Goal: Task Accomplishment & Management: Use online tool/utility

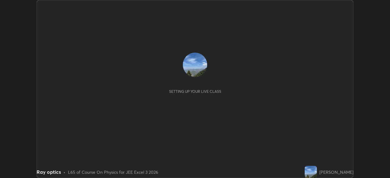
scroll to position [178, 390]
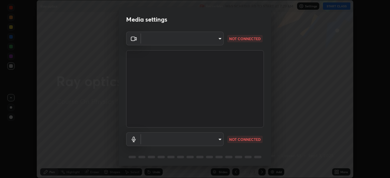
type input "fe2eda5321be6bfb45085b01def2d177fc83f1374430a0b32a6c530ce3caa1ed"
type input "default"
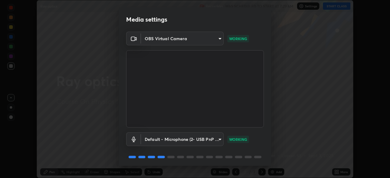
scroll to position [22, 0]
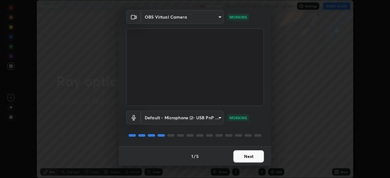
click at [249, 155] on button "Next" at bounding box center [248, 156] width 30 height 12
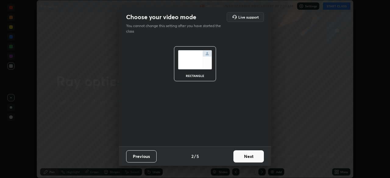
click at [249, 157] on button "Next" at bounding box center [248, 156] width 30 height 12
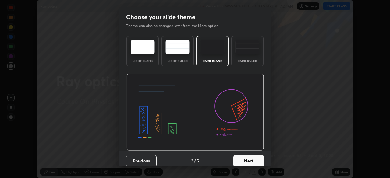
click at [250, 159] on button "Next" at bounding box center [248, 161] width 30 height 12
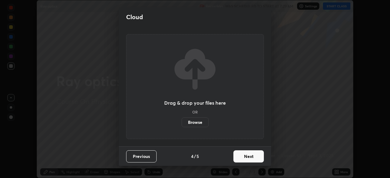
click at [249, 156] on button "Next" at bounding box center [248, 156] width 30 height 12
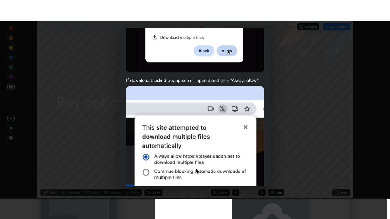
scroll to position [146, 0]
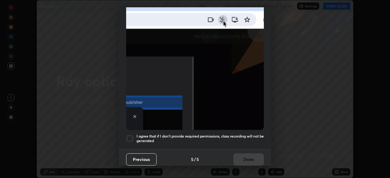
click at [127, 135] on div at bounding box center [129, 138] width 7 height 7
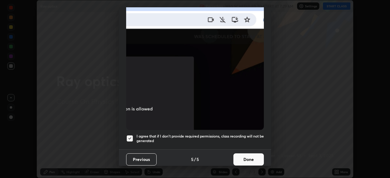
click at [247, 159] on button "Done" at bounding box center [248, 160] width 30 height 12
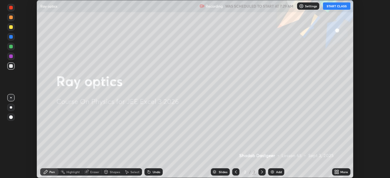
click at [334, 6] on button "START CLASS" at bounding box center [336, 5] width 27 height 7
click at [341, 170] on div "More" at bounding box center [341, 171] width 18 height 7
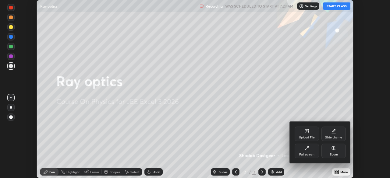
click at [310, 152] on div "Full screen" at bounding box center [307, 151] width 24 height 15
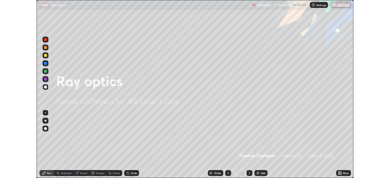
scroll to position [219, 390]
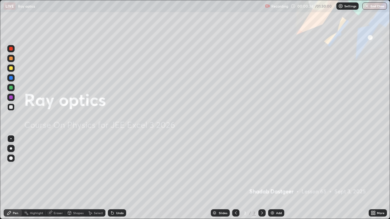
click at [275, 178] on div "Add" at bounding box center [276, 213] width 16 height 7
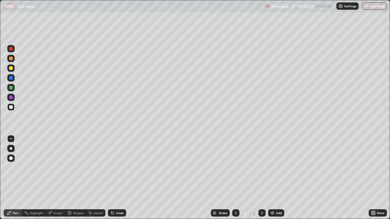
click at [11, 71] on div at bounding box center [10, 68] width 7 height 7
click at [119, 178] on div "Undo" at bounding box center [120, 213] width 8 height 3
click at [12, 109] on div at bounding box center [10, 107] width 7 height 7
click at [274, 178] on div "Add" at bounding box center [276, 213] width 16 height 7
click at [11, 69] on div at bounding box center [11, 68] width 4 height 4
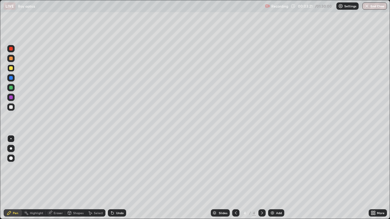
click at [115, 178] on div "Undo" at bounding box center [117, 213] width 18 height 7
click at [116, 178] on div "Undo" at bounding box center [120, 213] width 8 height 3
click at [98, 178] on div "Select" at bounding box center [98, 213] width 9 height 3
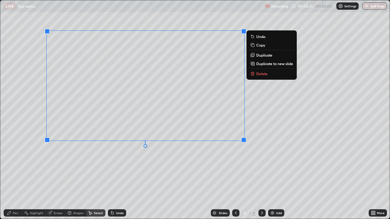
click at [264, 67] on button "Duplicate to new slide" at bounding box center [271, 63] width 45 height 7
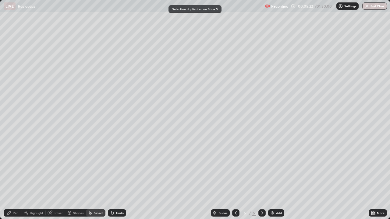
click at [236, 178] on div at bounding box center [235, 213] width 7 height 7
click at [16, 178] on div "Pen" at bounding box center [15, 213] width 5 height 3
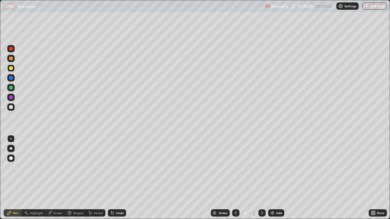
click at [10, 107] on div at bounding box center [11, 107] width 4 height 4
click at [117, 178] on div "Undo" at bounding box center [120, 213] width 8 height 3
click at [54, 178] on div "Eraser" at bounding box center [58, 213] width 9 height 3
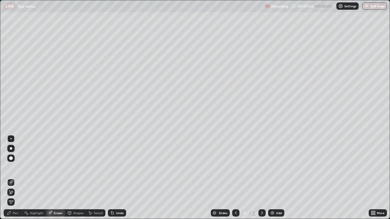
click at [17, 178] on div "Pen" at bounding box center [15, 213] width 5 height 3
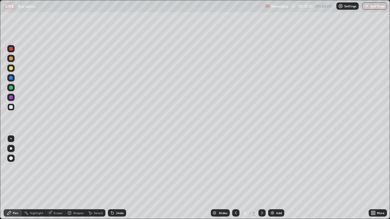
click at [263, 178] on icon at bounding box center [262, 213] width 5 height 5
click at [11, 108] on div at bounding box center [11, 107] width 4 height 4
click at [117, 178] on div "Undo" at bounding box center [120, 213] width 8 height 3
click at [114, 178] on div "Undo" at bounding box center [117, 213] width 18 height 7
click at [114, 178] on icon at bounding box center [112, 213] width 5 height 5
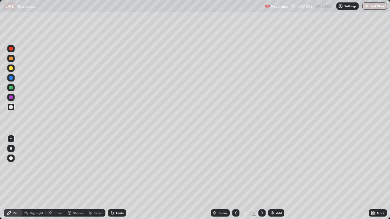
click at [111, 178] on icon at bounding box center [111, 212] width 1 height 1
click at [111, 178] on icon at bounding box center [112, 213] width 2 height 2
click at [115, 178] on div "Undo" at bounding box center [117, 213] width 18 height 7
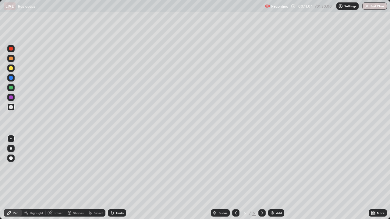
click at [114, 178] on div "Undo" at bounding box center [117, 213] width 18 height 7
click at [115, 178] on div "Undo" at bounding box center [117, 213] width 18 height 7
click at [114, 178] on icon at bounding box center [112, 213] width 5 height 5
click at [114, 178] on div "Undo" at bounding box center [117, 213] width 18 height 7
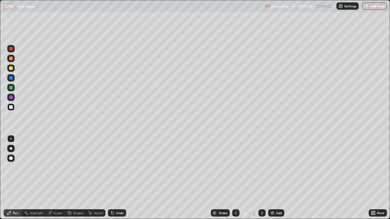
click at [117, 178] on div "Undo" at bounding box center [117, 213] width 18 height 7
click at [171, 178] on div "Slides 5 / 5 Add" at bounding box center [247, 213] width 242 height 12
click at [278, 178] on div "Add" at bounding box center [279, 213] width 6 height 3
click at [11, 58] on div at bounding box center [11, 59] width 4 height 4
click at [11, 149] on div at bounding box center [11, 148] width 2 height 2
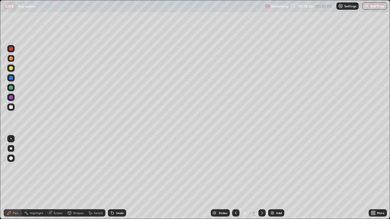
click at [12, 110] on div at bounding box center [10, 107] width 7 height 7
click at [13, 142] on div at bounding box center [10, 138] width 7 height 7
click at [11, 107] on div at bounding box center [11, 107] width 4 height 4
click at [10, 70] on div at bounding box center [11, 68] width 4 height 4
click at [276, 178] on div "Add" at bounding box center [279, 213] width 6 height 3
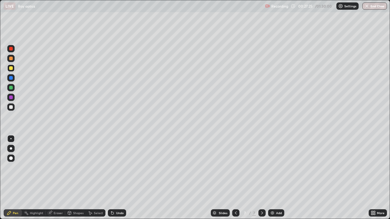
click at [11, 66] on div at bounding box center [11, 68] width 4 height 4
click at [12, 108] on div at bounding box center [11, 107] width 4 height 4
click at [12, 101] on div at bounding box center [10, 97] width 7 height 7
click at [10, 109] on div at bounding box center [11, 107] width 4 height 4
click at [11, 96] on div at bounding box center [11, 98] width 4 height 4
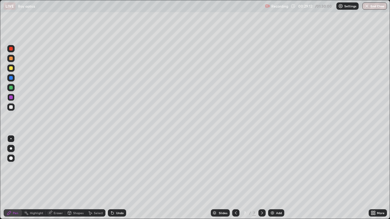
click at [121, 178] on div "Undo" at bounding box center [120, 213] width 8 height 3
click at [122, 178] on div "Undo" at bounding box center [117, 213] width 18 height 7
click at [121, 178] on div "Undo" at bounding box center [117, 213] width 18 height 7
click at [120, 178] on div "Undo" at bounding box center [117, 213] width 18 height 7
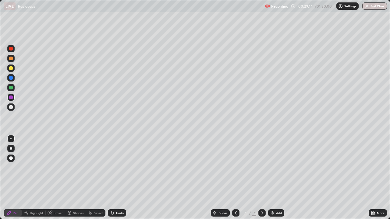
click at [120, 178] on div "Undo" at bounding box center [120, 213] width 8 height 3
click at [118, 178] on div "Undo" at bounding box center [120, 213] width 8 height 3
click at [114, 178] on icon at bounding box center [112, 213] width 5 height 5
click at [114, 178] on div "Undo" at bounding box center [117, 213] width 18 height 7
click at [111, 178] on icon at bounding box center [112, 213] width 2 height 2
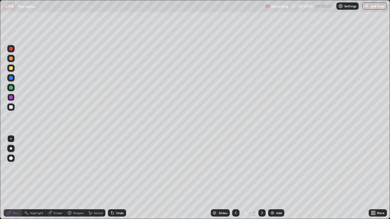
click at [88, 178] on div "Select" at bounding box center [95, 213] width 19 height 7
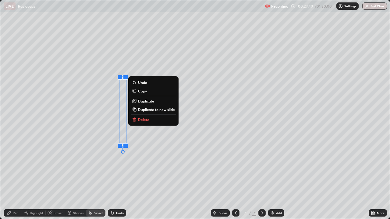
click at [55, 178] on div "0 ° Undo Copy Duplicate Duplicate to new slide Delete" at bounding box center [194, 109] width 389 height 219
click at [14, 178] on div "Pen" at bounding box center [15, 213] width 5 height 3
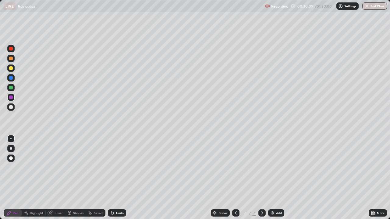
click at [111, 178] on icon at bounding box center [112, 213] width 2 height 2
click at [14, 108] on div at bounding box center [10, 107] width 7 height 7
click at [235, 178] on icon at bounding box center [235, 213] width 5 height 5
click at [262, 178] on icon at bounding box center [262, 213] width 5 height 5
click at [12, 97] on div at bounding box center [11, 98] width 4 height 4
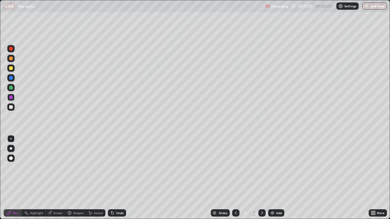
click at [11, 89] on div at bounding box center [11, 88] width 4 height 4
click at [12, 97] on div at bounding box center [11, 98] width 4 height 4
click at [10, 107] on div at bounding box center [11, 107] width 4 height 4
click at [25, 178] on circle at bounding box center [25, 212] width 1 height 1
click at [11, 87] on div at bounding box center [11, 88] width 4 height 4
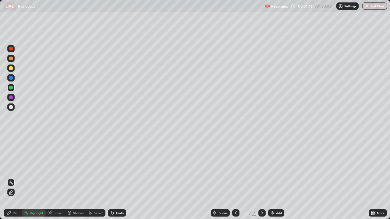
click at [13, 178] on div "Pen" at bounding box center [13, 213] width 18 height 7
click at [11, 97] on div at bounding box center [11, 98] width 4 height 4
click at [263, 178] on div at bounding box center [261, 213] width 7 height 7
click at [261, 178] on icon at bounding box center [262, 213] width 2 height 3
click at [261, 178] on icon at bounding box center [262, 213] width 5 height 5
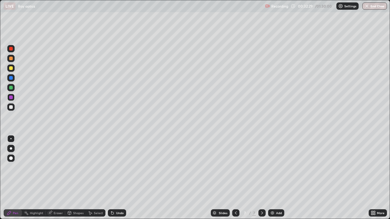
click at [275, 178] on div "Add" at bounding box center [276, 213] width 16 height 7
click at [116, 178] on div "Undo" at bounding box center [120, 213] width 8 height 3
click at [114, 178] on icon at bounding box center [112, 213] width 5 height 5
click at [11, 106] on div at bounding box center [11, 107] width 4 height 4
click at [12, 87] on div at bounding box center [11, 88] width 4 height 4
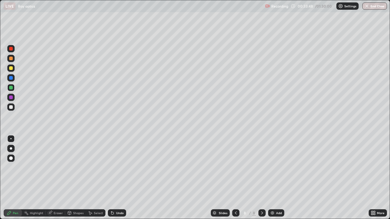
click at [9, 110] on div at bounding box center [10, 107] width 7 height 7
click at [237, 178] on div at bounding box center [235, 213] width 7 height 12
click at [11, 86] on div at bounding box center [11, 88] width 4 height 4
click at [116, 178] on div "Undo" at bounding box center [117, 213] width 18 height 7
click at [276, 178] on div "Add" at bounding box center [279, 213] width 6 height 3
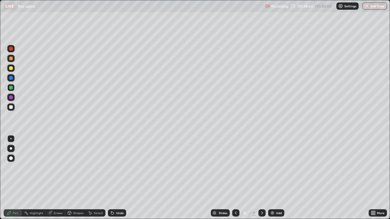
click at [12, 107] on div at bounding box center [11, 107] width 4 height 4
click at [10, 50] on div at bounding box center [11, 49] width 4 height 4
click at [276, 178] on div "Add" at bounding box center [276, 213] width 16 height 7
click at [11, 107] on div at bounding box center [11, 107] width 4 height 4
click at [56, 178] on div "Eraser" at bounding box center [58, 213] width 9 height 3
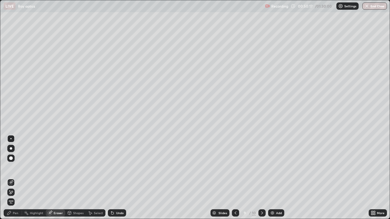
click at [13, 178] on div "Pen" at bounding box center [15, 213] width 5 height 3
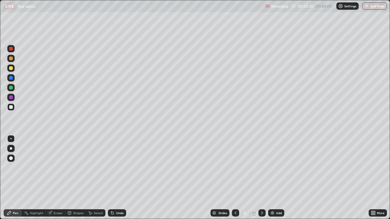
click at [115, 178] on div "Undo" at bounding box center [117, 213] width 18 height 7
click at [281, 178] on div "Add" at bounding box center [276, 213] width 16 height 7
click at [12, 48] on div at bounding box center [11, 49] width 4 height 4
click at [12, 108] on div at bounding box center [11, 107] width 4 height 4
click at [117, 178] on div "Undo" at bounding box center [120, 213] width 8 height 3
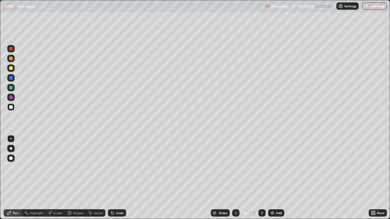
click at [116, 178] on div "Undo" at bounding box center [120, 213] width 8 height 3
click at [10, 68] on div at bounding box center [11, 68] width 4 height 4
click at [11, 109] on div at bounding box center [11, 107] width 4 height 4
click at [116, 178] on div "Undo" at bounding box center [120, 213] width 8 height 3
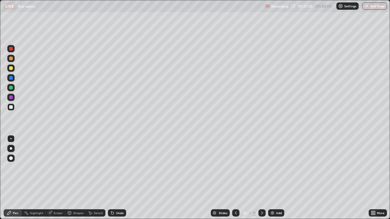
click at [115, 178] on div "Undo" at bounding box center [117, 213] width 18 height 7
click at [114, 178] on div "Undo" at bounding box center [117, 213] width 18 height 7
click at [10, 58] on div at bounding box center [11, 59] width 4 height 4
click at [274, 178] on div "Add" at bounding box center [276, 213] width 16 height 7
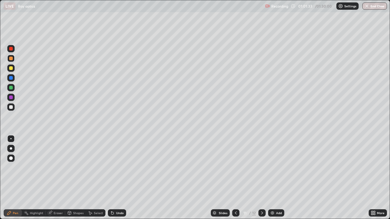
click at [12, 60] on div at bounding box center [11, 59] width 4 height 4
click at [10, 108] on div at bounding box center [11, 107] width 4 height 4
click at [11, 59] on div at bounding box center [11, 59] width 4 height 4
click at [12, 107] on div at bounding box center [11, 107] width 4 height 4
click at [279, 178] on div "Add" at bounding box center [279, 213] width 6 height 3
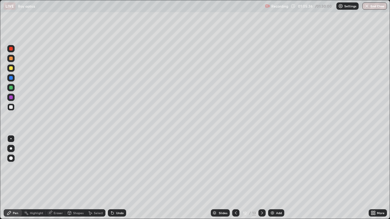
click at [11, 59] on div at bounding box center [11, 59] width 4 height 4
click at [12, 108] on div at bounding box center [11, 107] width 4 height 4
click at [57, 178] on div "Eraser" at bounding box center [58, 213] width 9 height 3
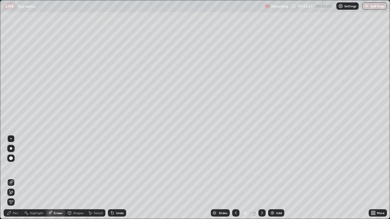
click at [11, 139] on div at bounding box center [10, 138] width 1 height 1
click at [12, 178] on div "Pen" at bounding box center [13, 213] width 18 height 7
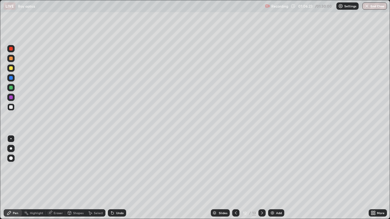
click at [119, 178] on div "Undo" at bounding box center [120, 213] width 8 height 3
click at [12, 98] on div at bounding box center [11, 98] width 4 height 4
click at [261, 178] on div at bounding box center [261, 213] width 7 height 7
click at [276, 178] on div "Add" at bounding box center [276, 213] width 16 height 7
click at [12, 60] on div at bounding box center [11, 59] width 4 height 4
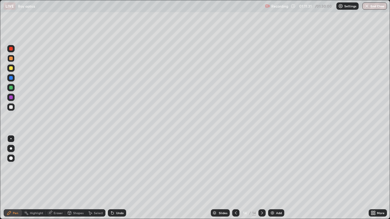
click at [117, 178] on div "Undo" at bounding box center [120, 213] width 8 height 3
click at [120, 178] on div "Undo" at bounding box center [120, 213] width 8 height 3
click at [119, 178] on div "Undo" at bounding box center [120, 213] width 8 height 3
click at [120, 178] on div "Undo" at bounding box center [120, 213] width 8 height 3
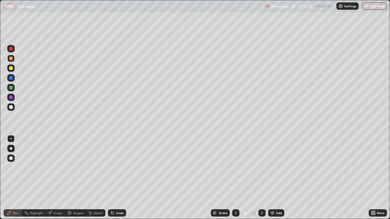
click at [114, 178] on icon at bounding box center [112, 213] width 5 height 5
click at [12, 107] on div at bounding box center [11, 107] width 4 height 4
click at [9, 107] on div at bounding box center [10, 107] width 7 height 7
click at [11, 56] on div at bounding box center [10, 58] width 7 height 7
click at [276, 178] on div "Add" at bounding box center [279, 213] width 6 height 3
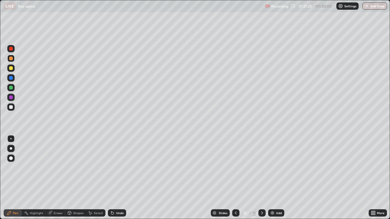
click at [11, 107] on div at bounding box center [11, 107] width 4 height 4
click at [117, 178] on div "Undo" at bounding box center [117, 213] width 18 height 7
click at [10, 106] on div at bounding box center [11, 107] width 4 height 4
click at [118, 178] on div "Undo" at bounding box center [117, 213] width 18 height 7
click at [53, 178] on div "Eraser" at bounding box center [55, 213] width 19 height 7
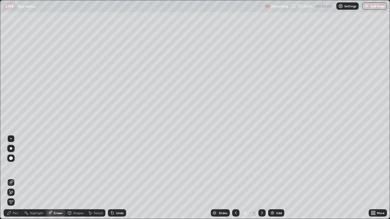
click at [12, 178] on div "Pen" at bounding box center [13, 213] width 18 height 7
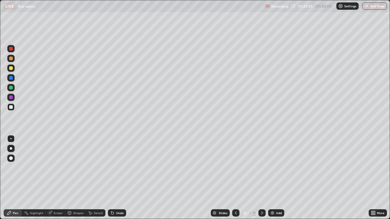
click at [114, 178] on div "Undo" at bounding box center [117, 213] width 18 height 7
click at [55, 178] on div "Eraser" at bounding box center [58, 213] width 9 height 3
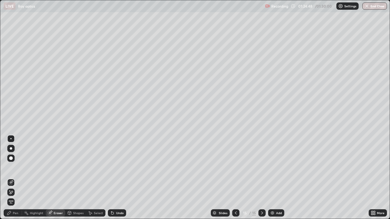
click at [14, 178] on div "Pen" at bounding box center [15, 213] width 5 height 3
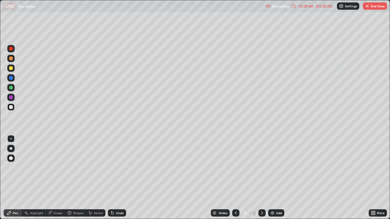
click at [368, 7] on img "button" at bounding box center [367, 6] width 5 height 5
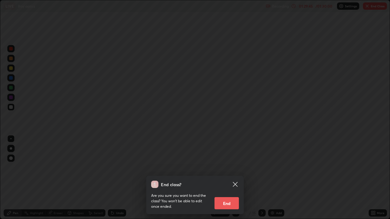
click at [225, 178] on button "End" at bounding box center [226, 203] width 24 height 12
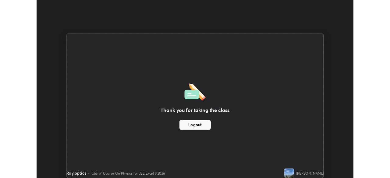
scroll to position [30280, 30068]
